Goal: Navigation & Orientation: Find specific page/section

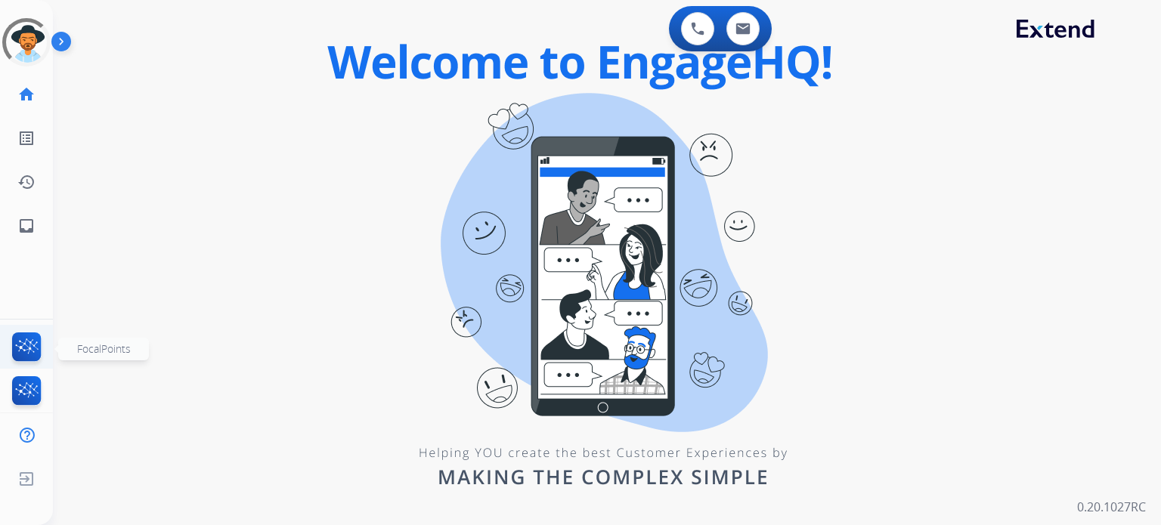
click at [19, 350] on img at bounding box center [27, 350] width 36 height 35
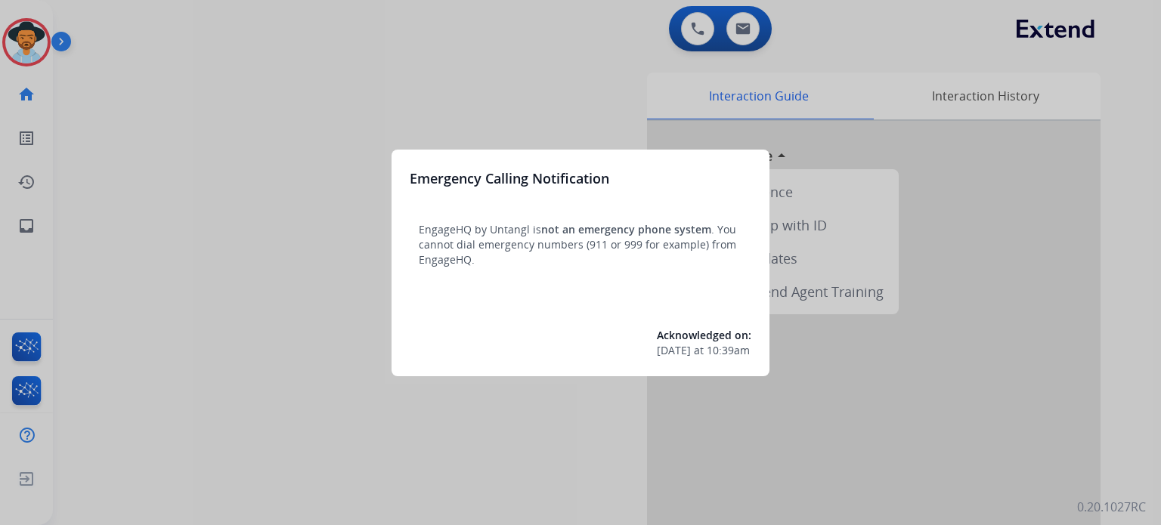
click at [1147, 286] on div at bounding box center [580, 262] width 1161 height 525
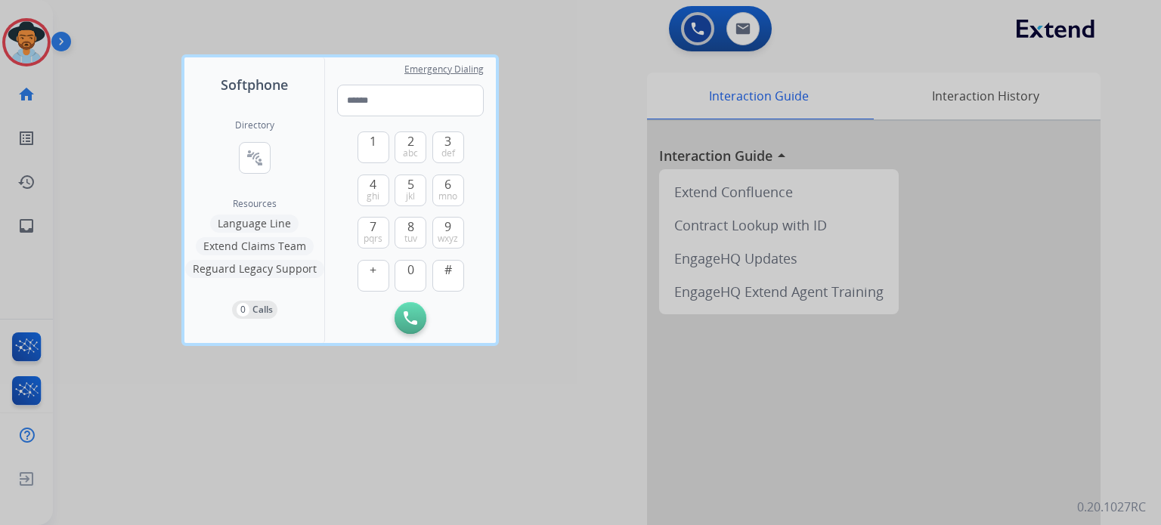
click at [1147, 286] on div at bounding box center [580, 262] width 1161 height 525
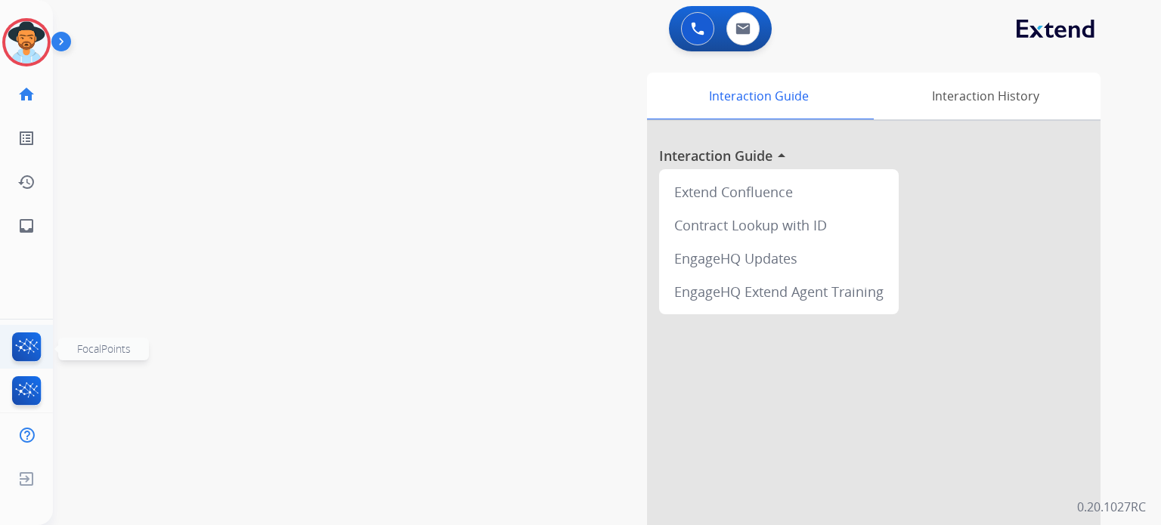
click at [29, 344] on img at bounding box center [27, 350] width 36 height 35
click at [31, 384] on img at bounding box center [27, 393] width 36 height 35
click at [33, 388] on img at bounding box center [27, 393] width 36 height 35
click at [115, 392] on div "swap_horiz Break voice bridge close_fullscreen Connect 3-Way Call merge_type Se…" at bounding box center [589, 369] width 1072 height 630
click at [24, 391] on img at bounding box center [27, 393] width 36 height 35
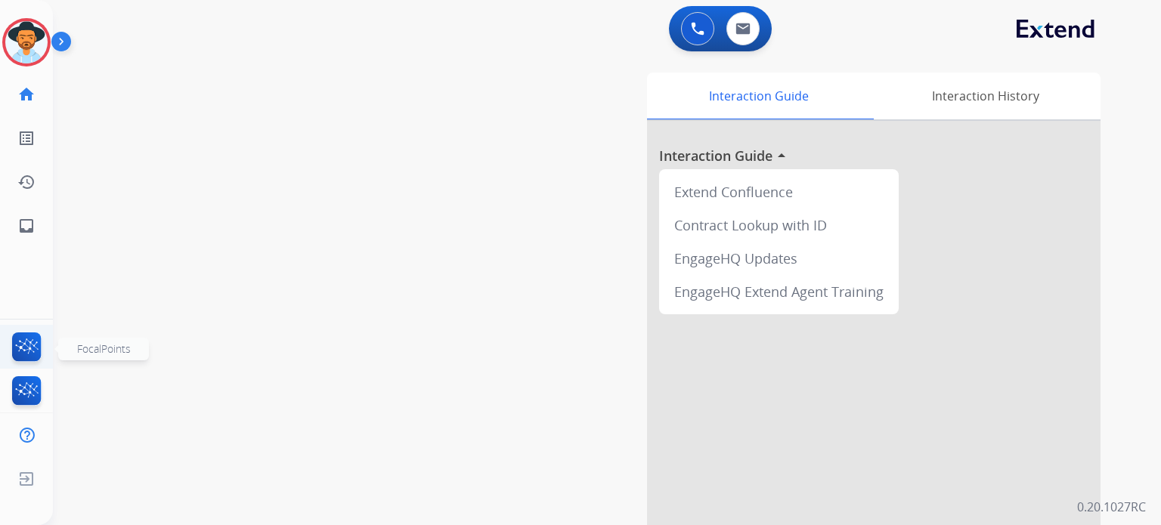
click at [17, 348] on img at bounding box center [27, 350] width 36 height 35
